Goal: Information Seeking & Learning: Learn about a topic

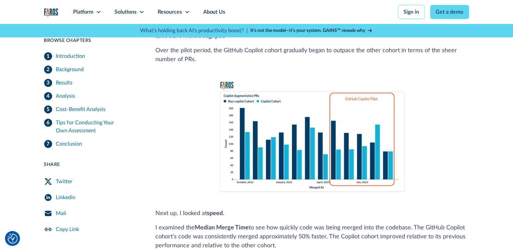
scroll to position [875, 0]
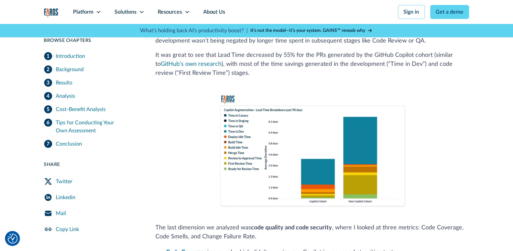
scroll to position [1229, 0]
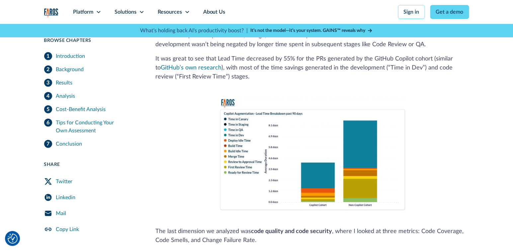
drag, startPoint x: 24, startPoint y: 76, endPoint x: 29, endPoint y: 81, distance: 7.3
click at [24, 76] on div "10 min read Browse Chapters 10 min read Introduction Background Results Analysi…" at bounding box center [256, 45] width 513 height 2184
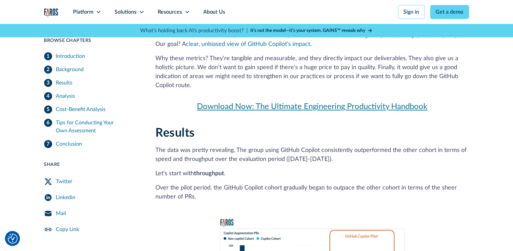
scroll to position [668, 0]
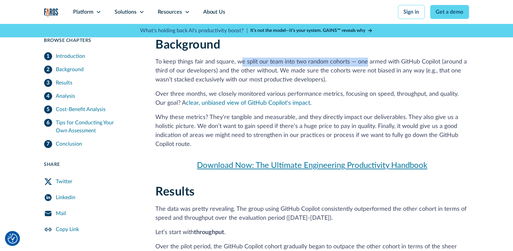
drag, startPoint x: 239, startPoint y: 59, endPoint x: 366, endPoint y: 60, distance: 126.5
click at [366, 60] on p "To keep things fair and square, we split our team into two random cohorts — one…" at bounding box center [312, 70] width 313 height 27
click at [344, 60] on p "To keep things fair and square, we split our team into two random cohorts — one…" at bounding box center [312, 70] width 313 height 27
drag, startPoint x: 343, startPoint y: 60, endPoint x: 274, endPoint y: 59, distance: 69.4
click at [274, 59] on p "To keep things fair and square, we split our team into two random cohorts — one…" at bounding box center [312, 70] width 313 height 27
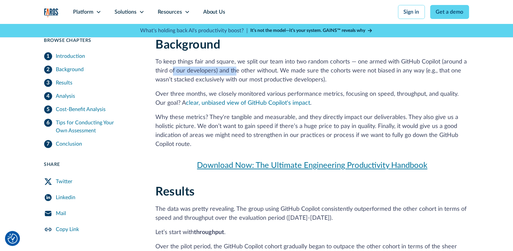
drag, startPoint x: 173, startPoint y: 67, endPoint x: 239, endPoint y: 69, distance: 65.8
click at [237, 69] on p "To keep things fair and square, we split our team into two random cohorts — one…" at bounding box center [312, 70] width 313 height 27
click at [221, 73] on p "To keep things fair and square, we split our team into two random cohorts — one…" at bounding box center [312, 70] width 313 height 27
drag, startPoint x: 161, startPoint y: 70, endPoint x: 215, endPoint y: 70, distance: 53.8
click at [215, 70] on p "To keep things fair and square, we split our team into two random cohorts — one…" at bounding box center [312, 70] width 313 height 27
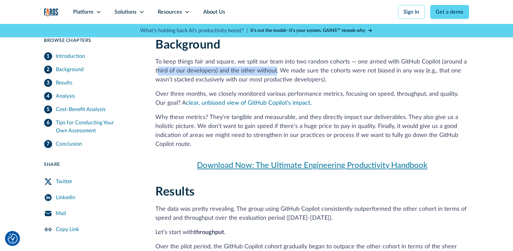
drag, startPoint x: 276, startPoint y: 67, endPoint x: 158, endPoint y: 67, distance: 117.5
click at [158, 67] on p "To keep things fair and square, we split our team into two random cohorts — one…" at bounding box center [312, 70] width 313 height 27
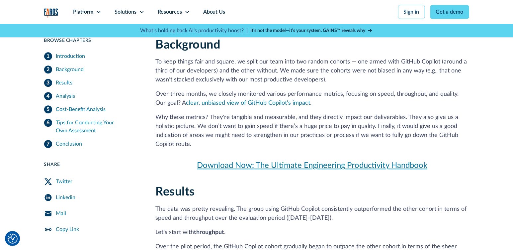
click at [183, 79] on p "To keep things fair and square, we split our team into two random cohorts — one…" at bounding box center [312, 70] width 313 height 27
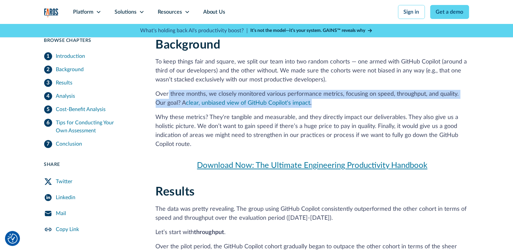
drag, startPoint x: 168, startPoint y: 94, endPoint x: 328, endPoint y: 102, distance: 160.2
click at [328, 102] on p "Over three months, we closely monitored various performance metrics, focusing o…" at bounding box center [312, 99] width 313 height 18
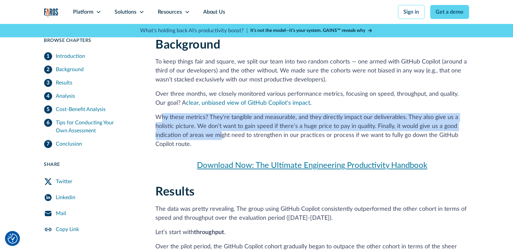
drag, startPoint x: 160, startPoint y: 116, endPoint x: 220, endPoint y: 135, distance: 63.4
click at [220, 135] on p "Why these metrics? They're tangible and measurable, and they directly impact ou…" at bounding box center [312, 131] width 313 height 36
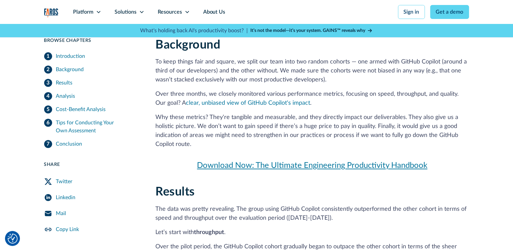
drag, startPoint x: 219, startPoint y: 139, endPoint x: 219, endPoint y: 143, distance: 3.3
click at [219, 139] on p "Why these metrics? They're tangible and measurable, and they directly impact ou…" at bounding box center [312, 131] width 313 height 36
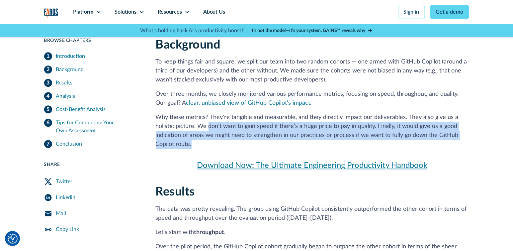
drag, startPoint x: 217, startPoint y: 143, endPoint x: 206, endPoint y: 122, distance: 23.5
click at [206, 122] on p "Why these metrics? They're tangible and measurable, and they directly impact ou…" at bounding box center [312, 131] width 313 height 36
